Goal: Task Accomplishment & Management: Use online tool/utility

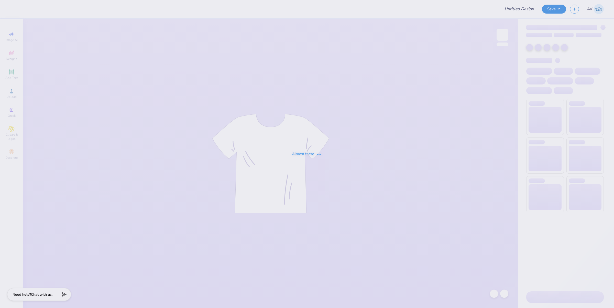
type input "ADPi Parent's Weekend"
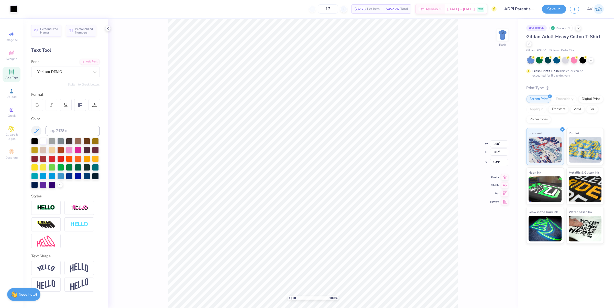
scroll to position [5, 1]
click at [501, 38] on img at bounding box center [502, 35] width 20 height 20
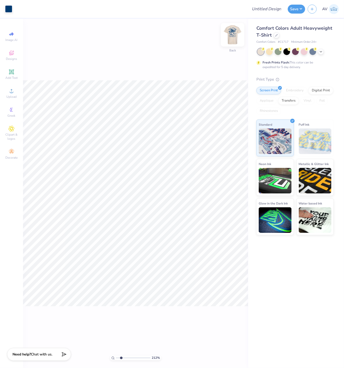
click at [233, 35] on img at bounding box center [233, 35] width 20 height 20
type input "4.48505374184173"
type input "0.48"
type input "0.51"
type input "9.94"
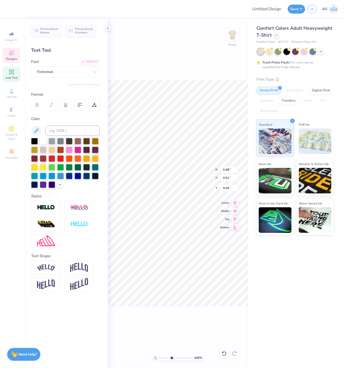
scroll to position [5, 1]
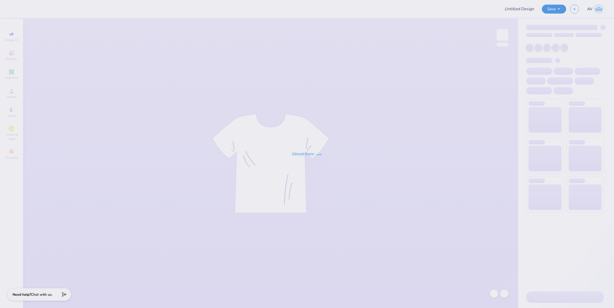
type input "[PERSON_NAME] : [US_STATE][GEOGRAPHIC_DATA]"
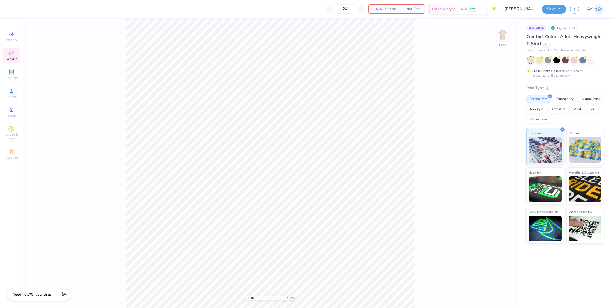
click at [12, 55] on icon at bounding box center [11, 53] width 5 height 5
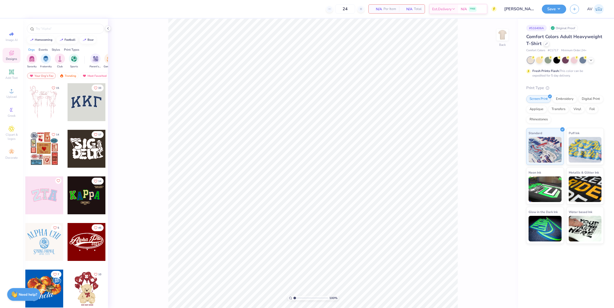
click at [62, 23] on div at bounding box center [65, 27] width 85 height 17
click at [59, 31] on div at bounding box center [65, 29] width 77 height 10
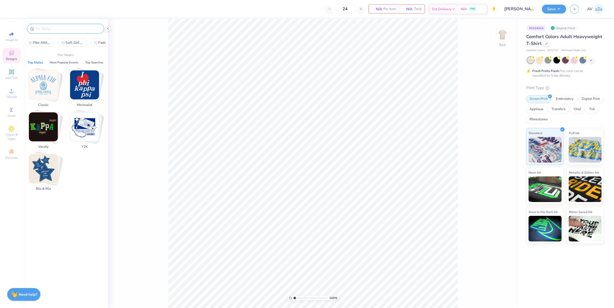
click at [61, 29] on input "text" at bounding box center [67, 28] width 65 height 5
paste input "Vintage Poker"
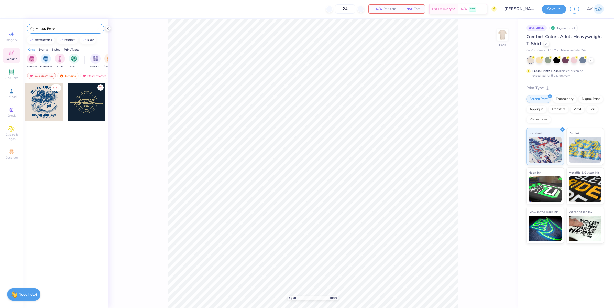
type input "Vintage Poker"
